Goal: Task Accomplishment & Management: Manage account settings

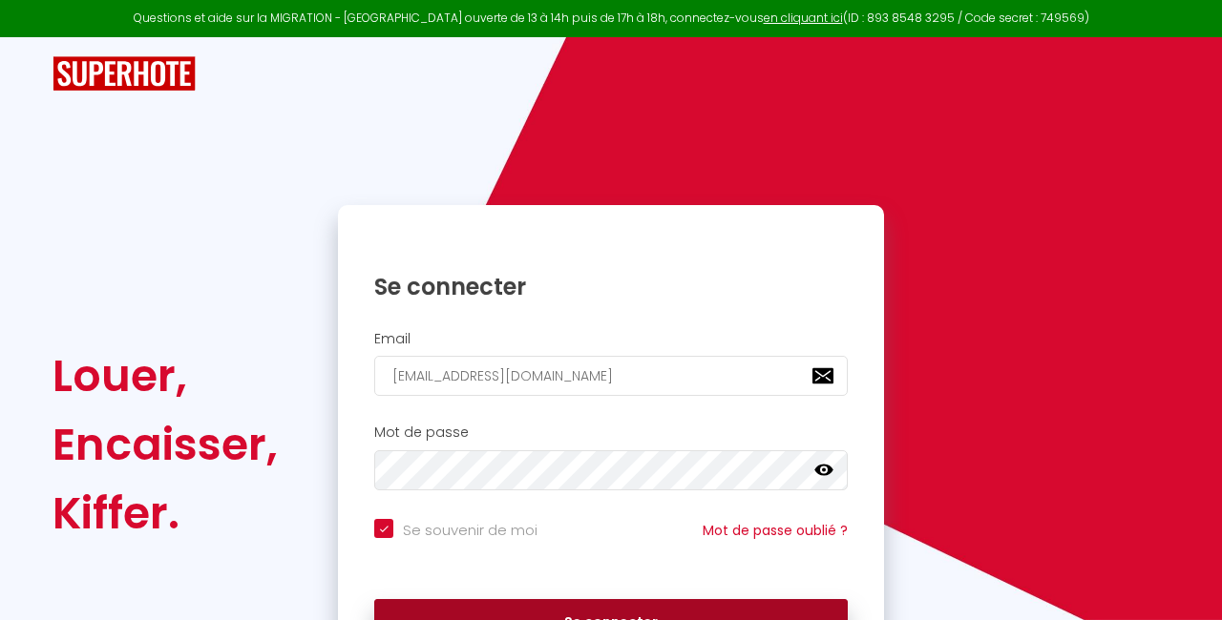
checkbox input "true"
click at [581, 613] on button "Se connecter" at bounding box center [610, 623] width 473 height 48
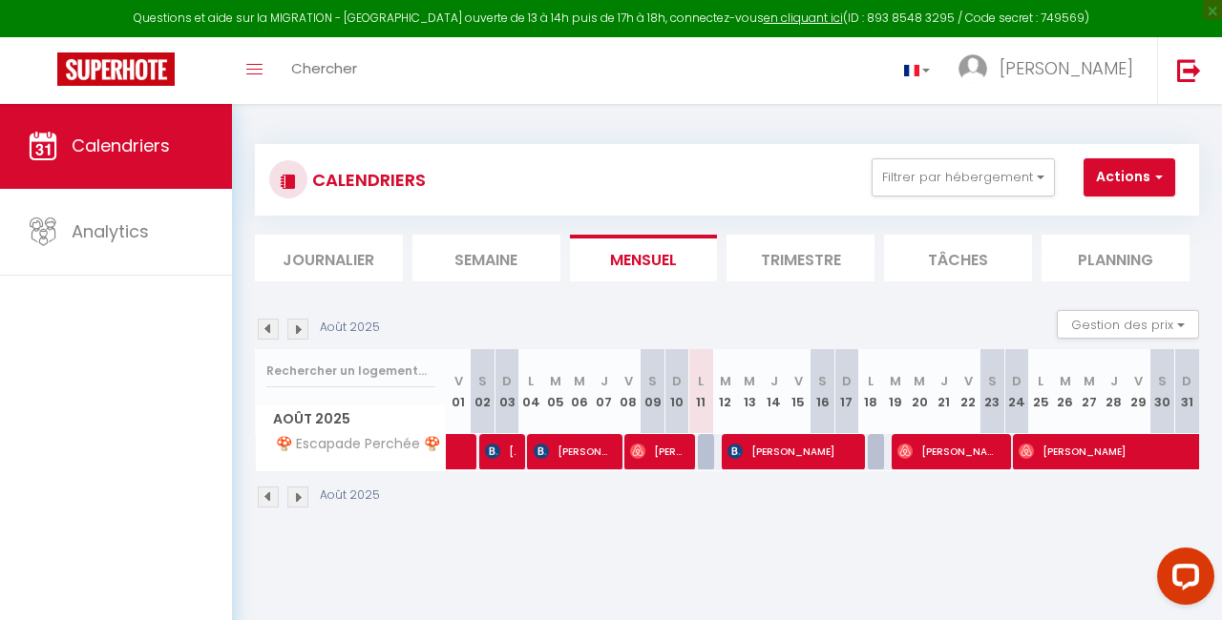
click at [299, 492] on img at bounding box center [297, 497] width 21 height 21
select select
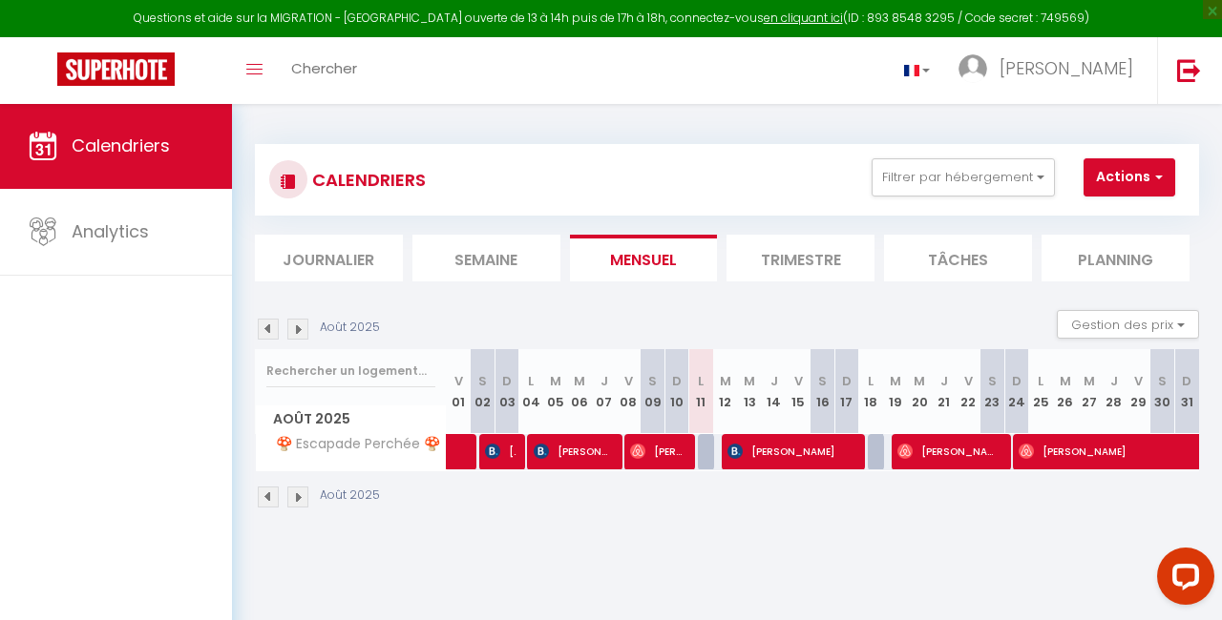
select select
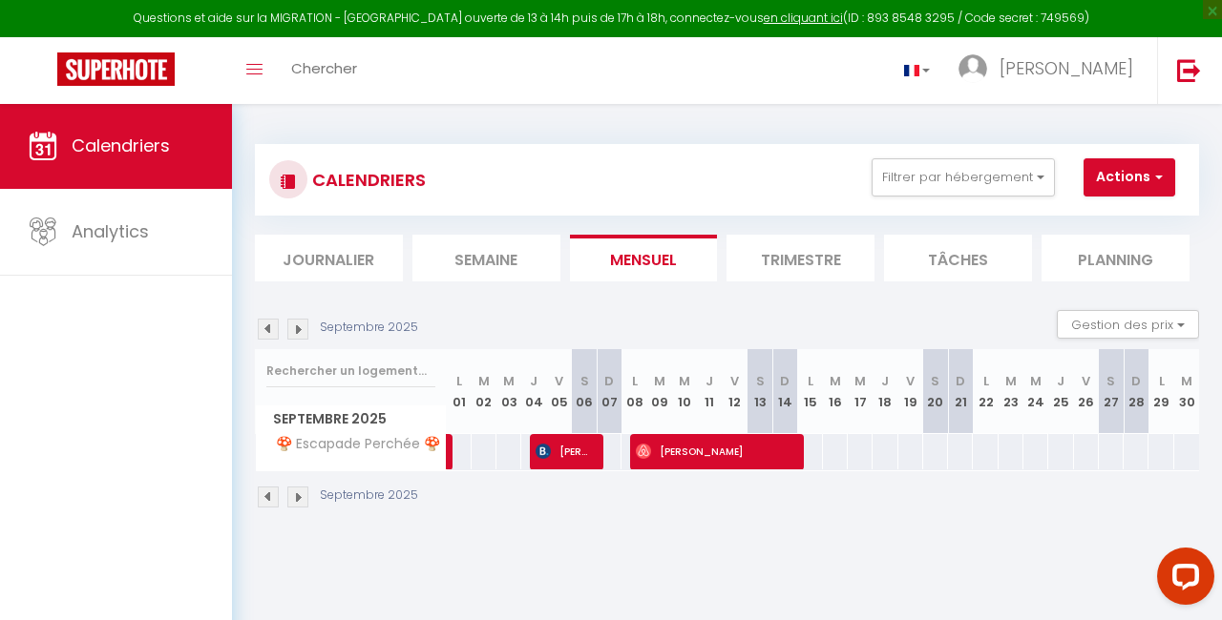
click at [569, 450] on span "[PERSON_NAME]" at bounding box center [564, 451] width 58 height 36
select select "OK"
select select "KO"
select select "0"
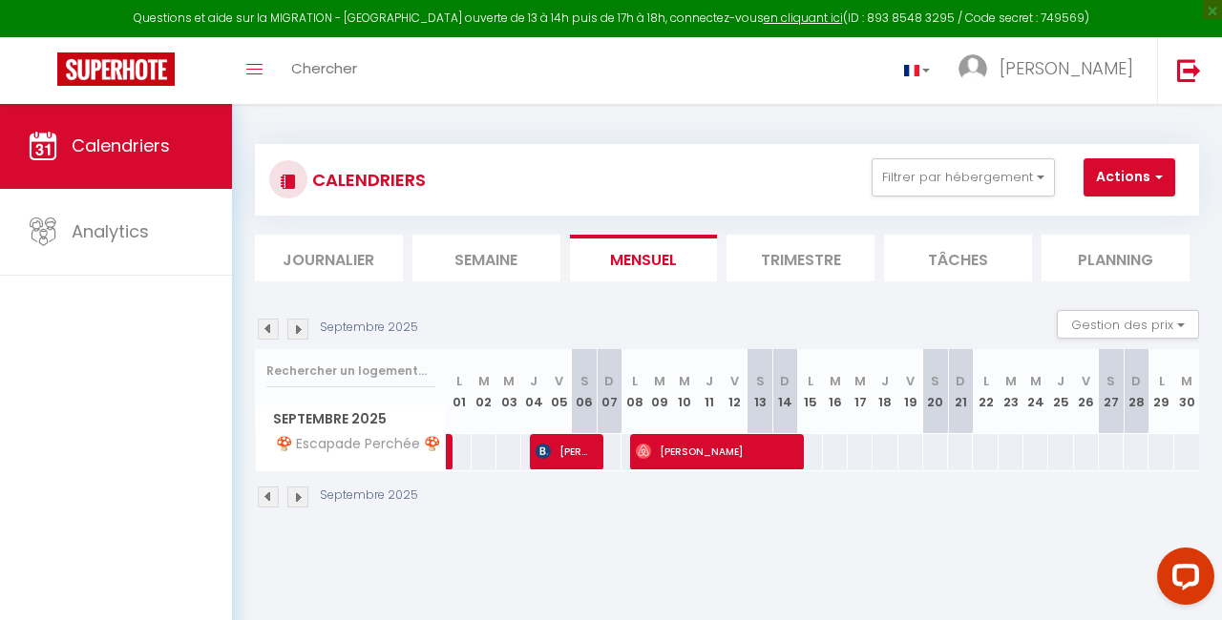
select select "1"
select select
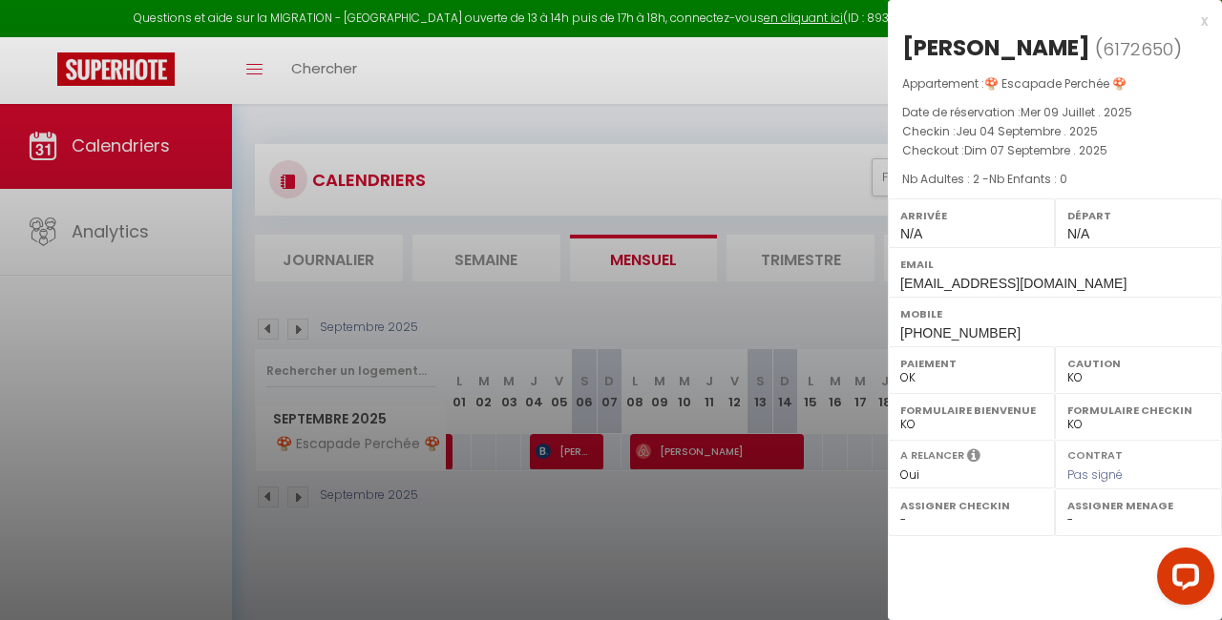
click at [699, 448] on div at bounding box center [611, 310] width 1222 height 620
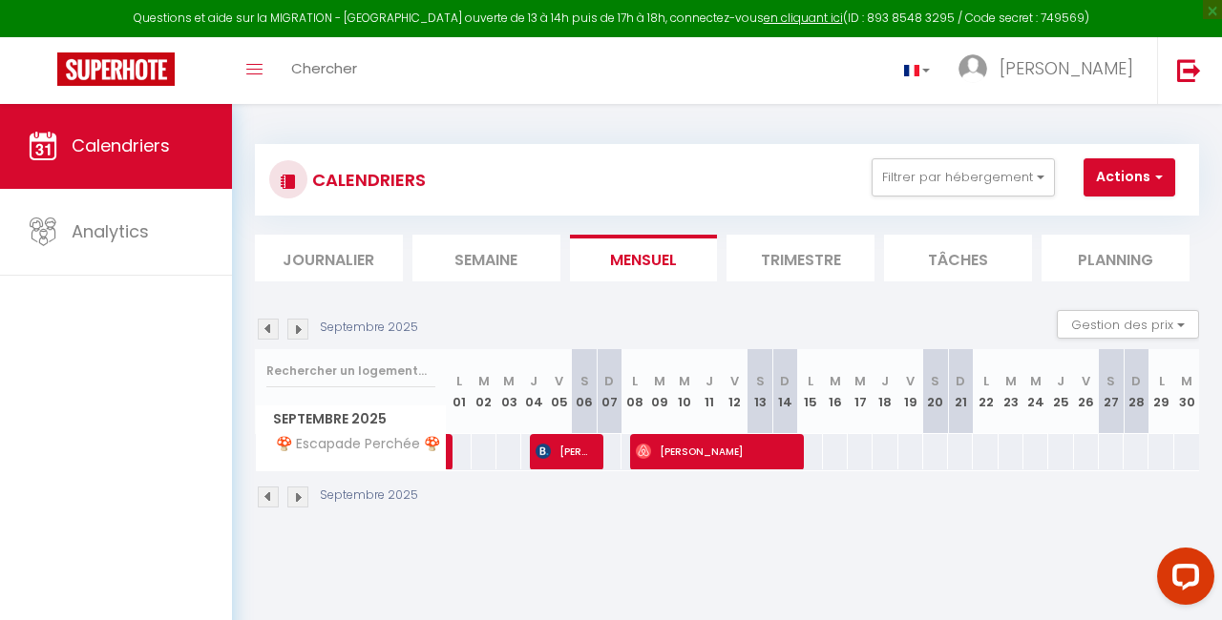
click at [699, 448] on span "[PERSON_NAME]" at bounding box center [714, 451] width 157 height 36
select select "OK"
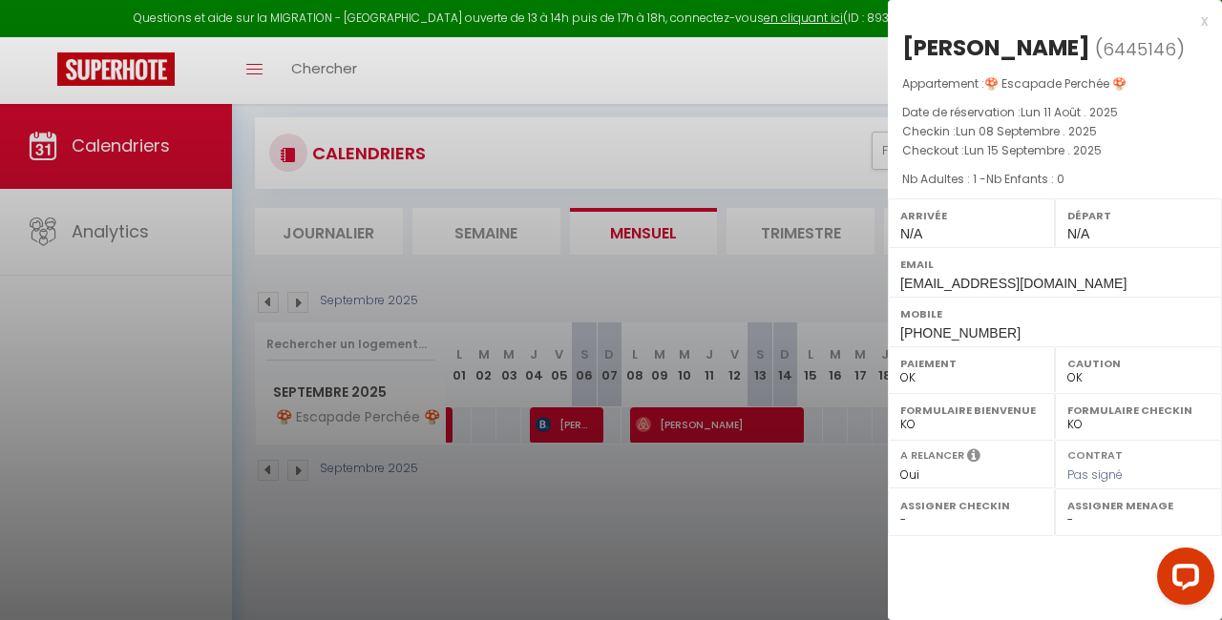
scroll to position [10, 0]
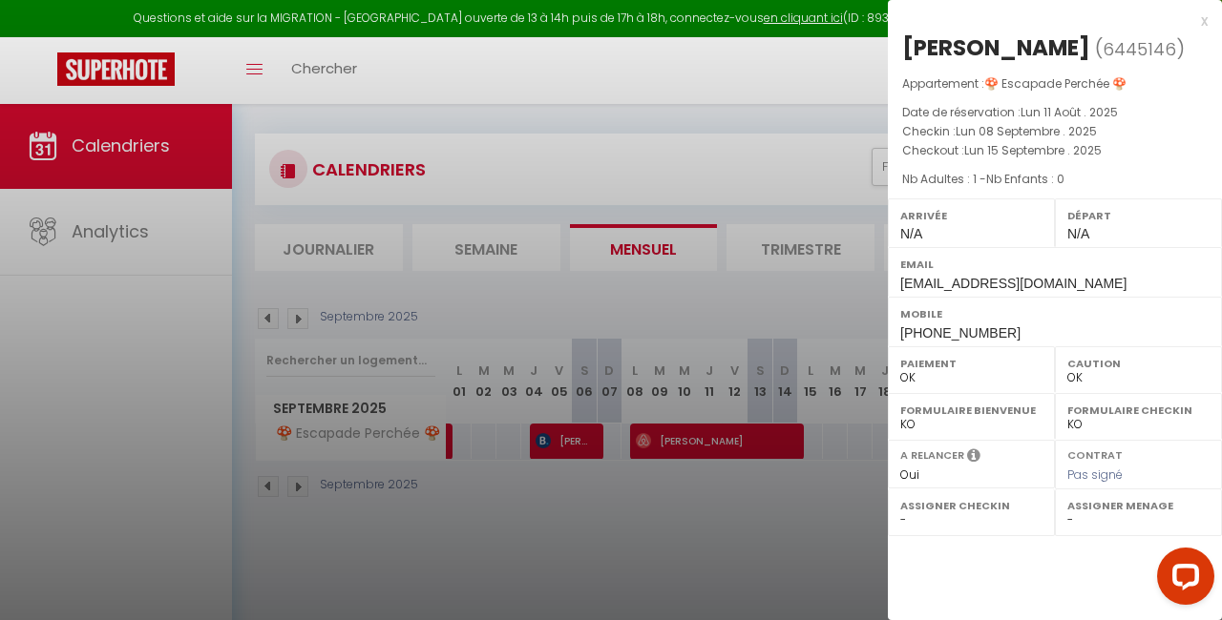
click at [714, 498] on div at bounding box center [611, 310] width 1222 height 620
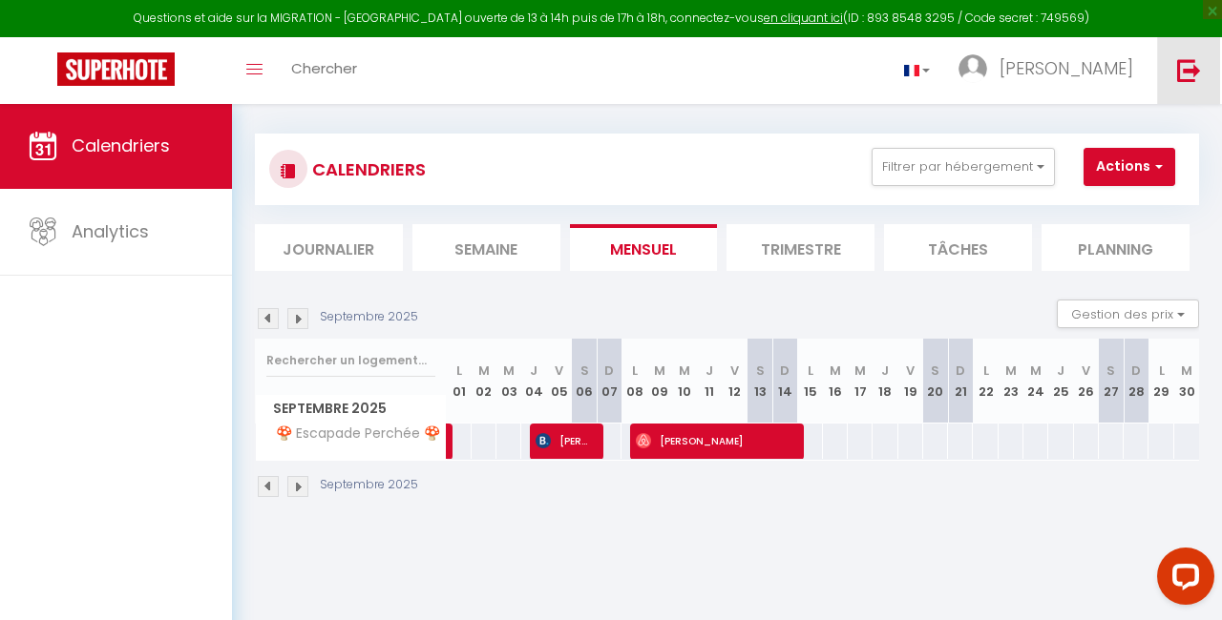
click at [1187, 67] on img at bounding box center [1189, 70] width 24 height 24
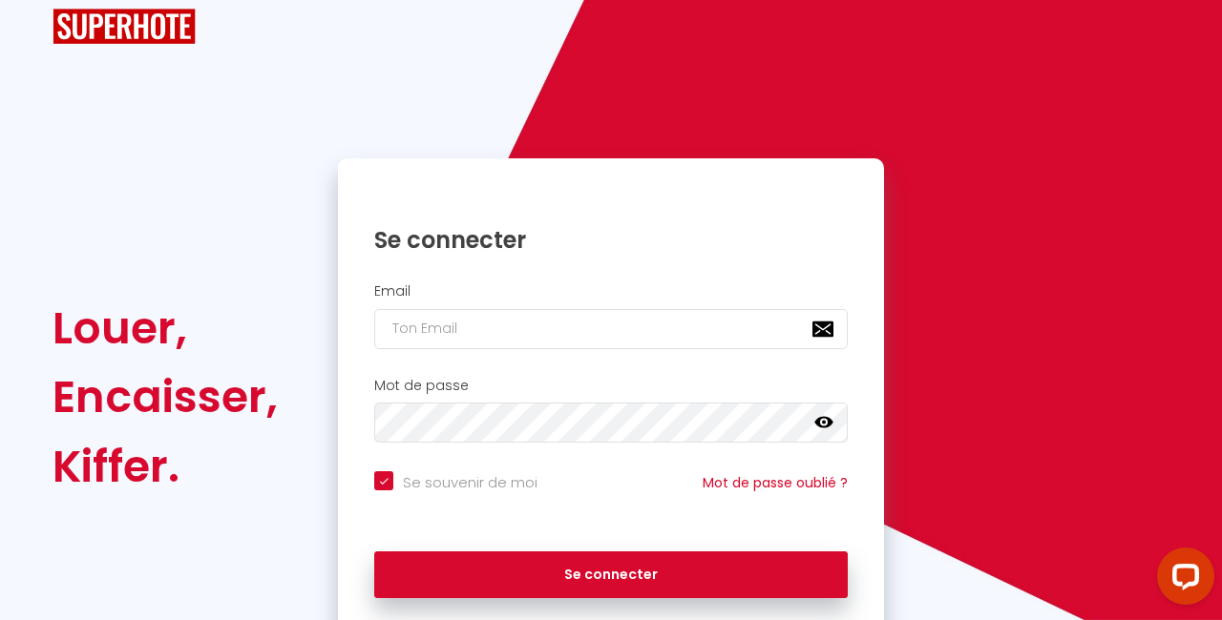
checkbox input "true"
